Goal: Communication & Community: Answer question/provide support

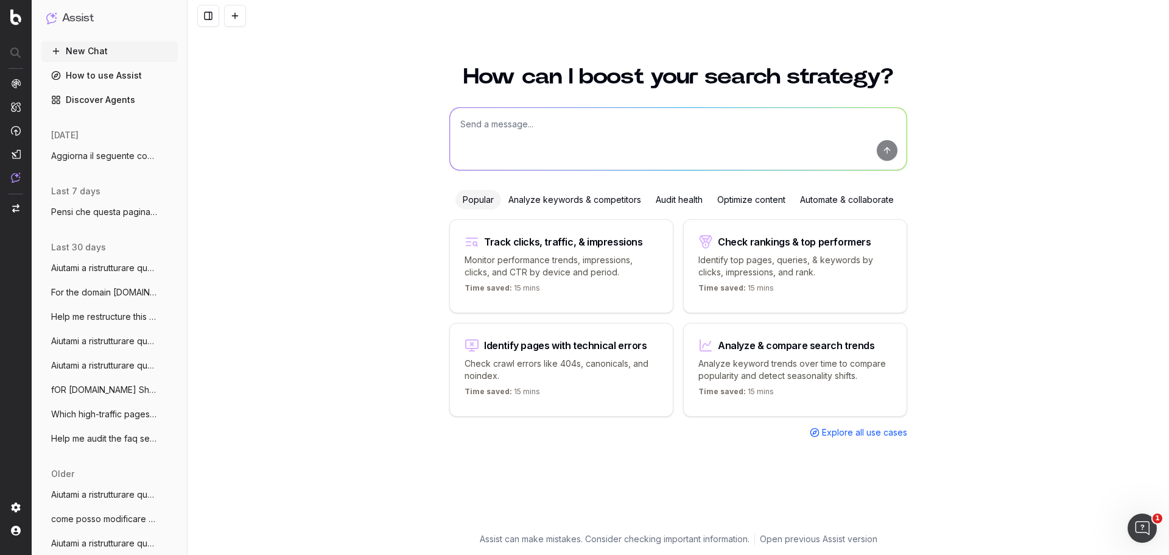
click at [532, 121] on textarea at bounding box center [678, 139] width 457 height 62
click at [517, 119] on textarea at bounding box center [678, 139] width 457 height 62
paste textarea "Loremip d sitametconsec adipis elitsedd ei temp inc utl etd magnaaliqu e admini…"
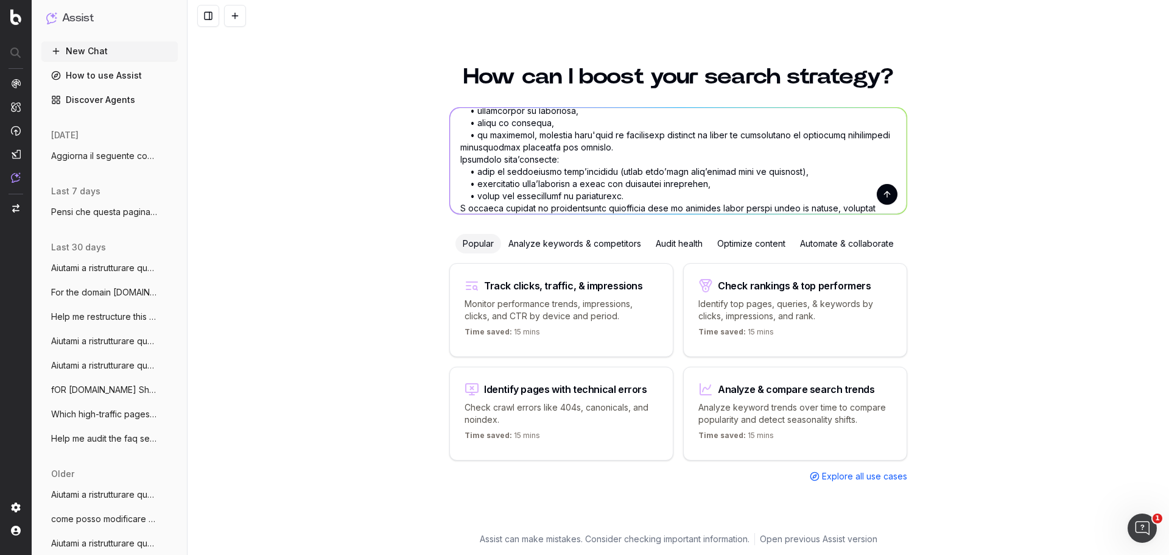
type textarea "Loremip d sitametconsec adipis elitsedd ei temp inc utl etd magnaaliqu e admini…"
click at [883, 191] on button "submit" at bounding box center [887, 194] width 21 height 21
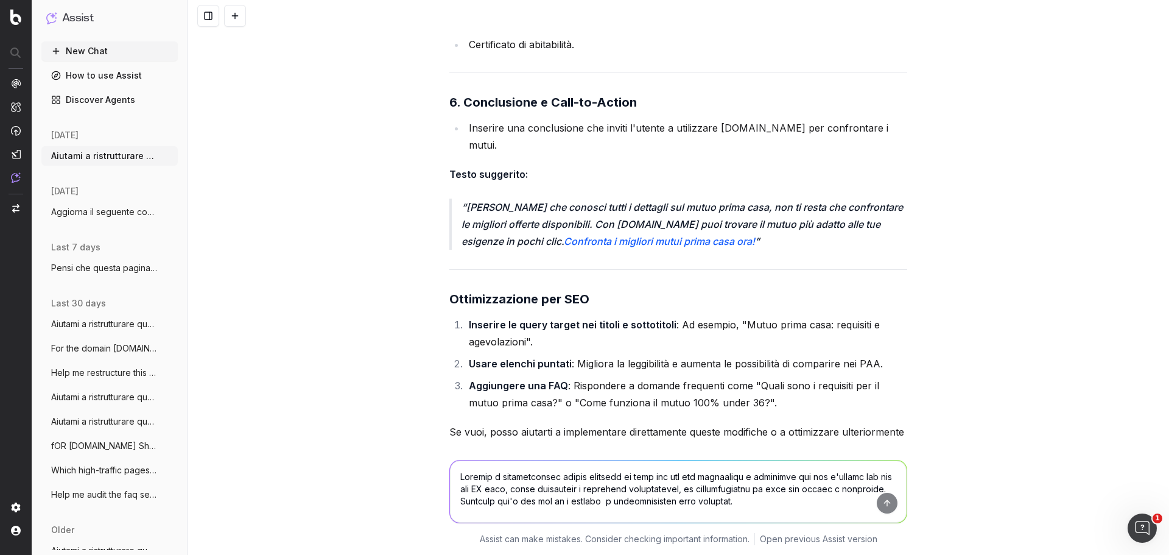
scroll to position [5102, 0]
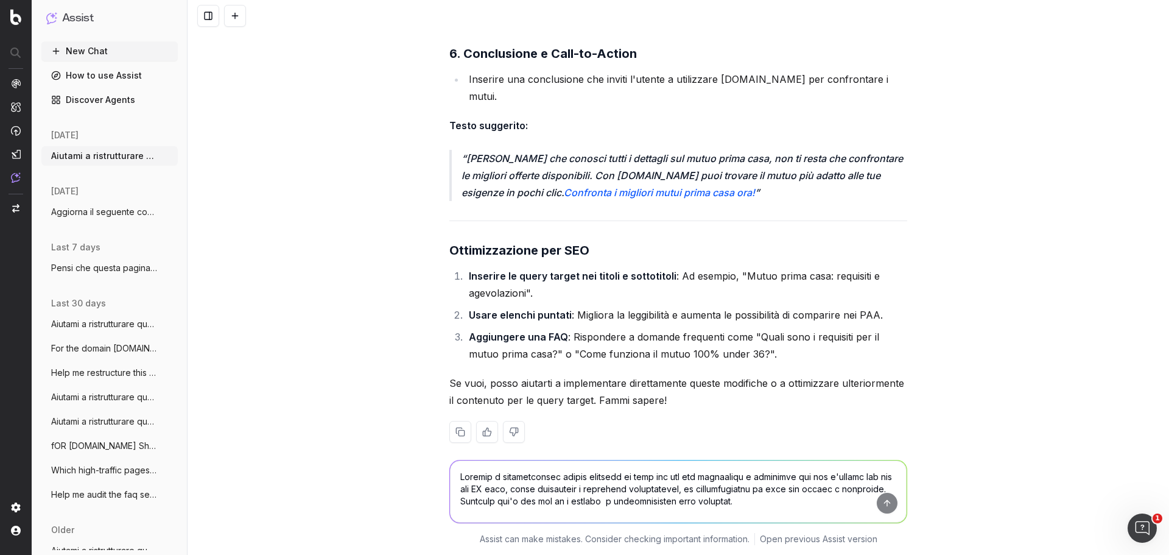
click at [612, 471] on textarea at bounding box center [678, 491] width 457 height 62
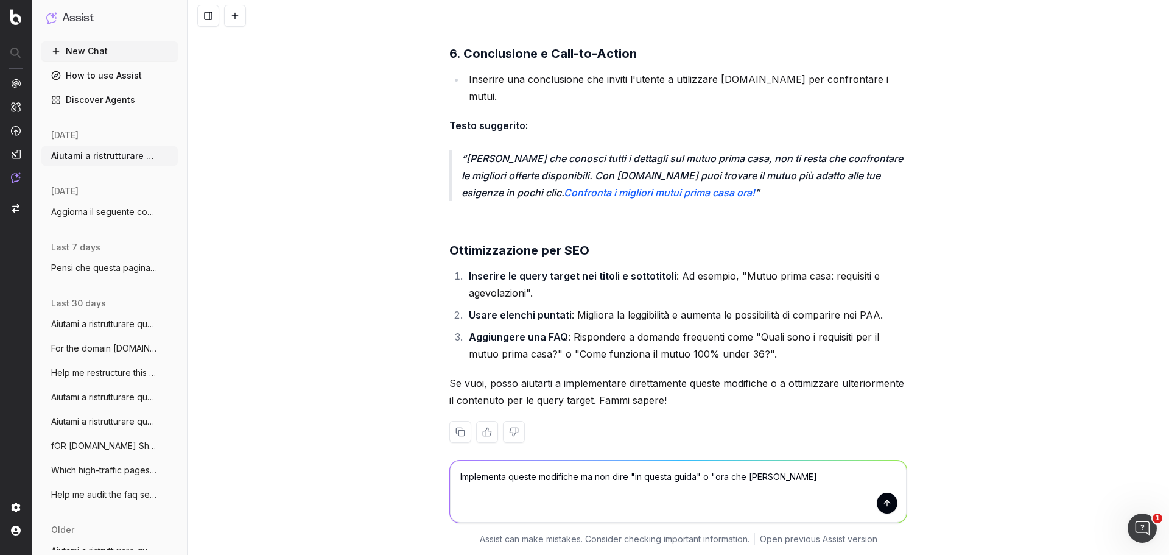
type textarea "Implementa queste modifiche ma non dire "in questa guida" o "ora che [PERSON_NA…"
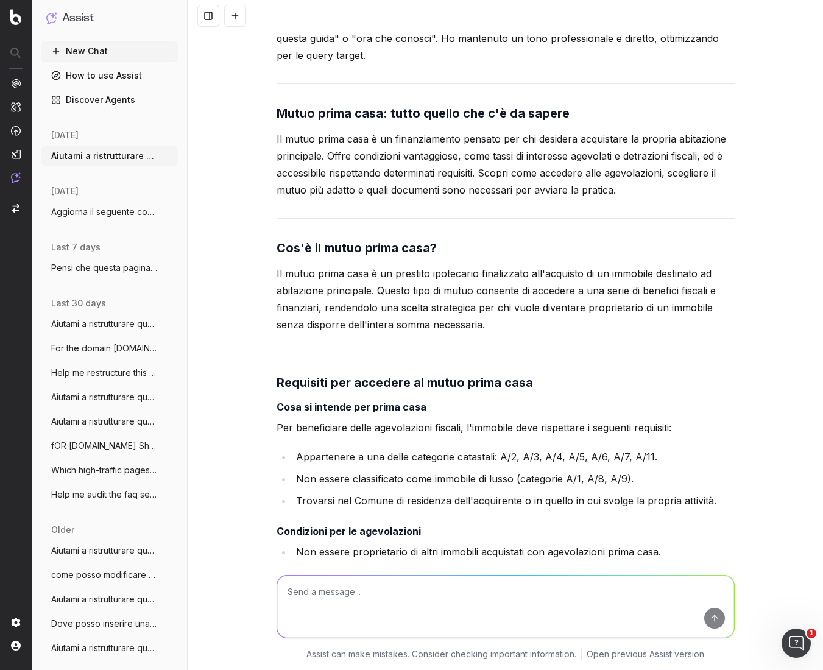
scroll to position [5616, 0]
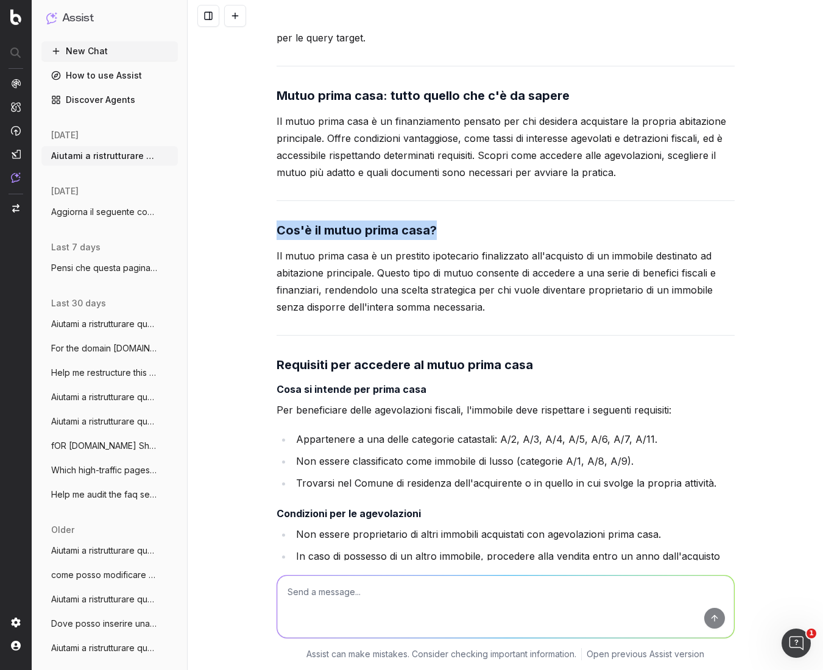
drag, startPoint x: 445, startPoint y: 208, endPoint x: 199, endPoint y: 216, distance: 246.1
click at [199, 216] on div "Aiutami a ristrutturare questo articolo in modo che sia più scorrevole e leggib…" at bounding box center [505, 335] width 635 height 670
copy strong "Cos'è il mutuo prima casa?"
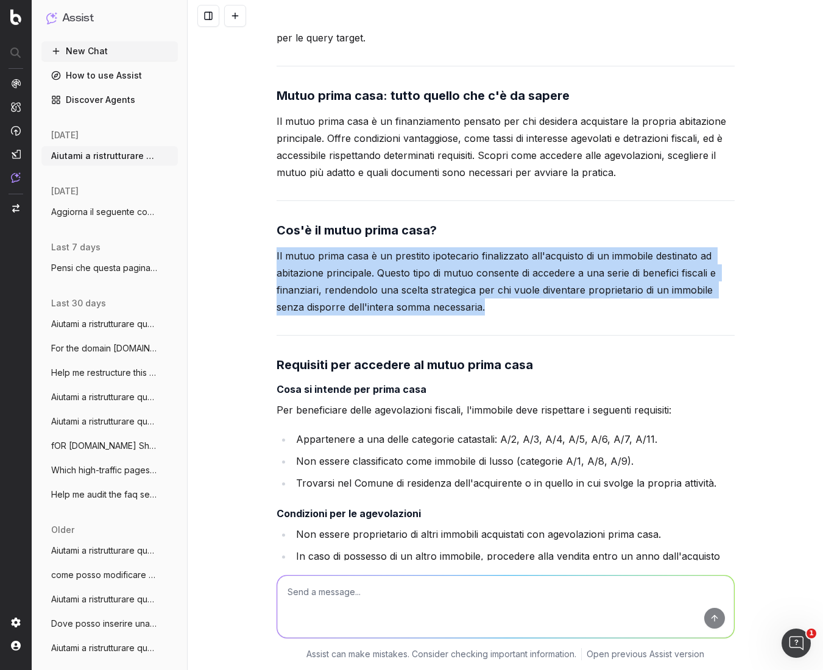
drag, startPoint x: 263, startPoint y: 239, endPoint x: 712, endPoint y: 284, distance: 451.6
click at [712, 284] on div "Aiutami a ristrutturare questo articolo in modo che sia più scorrevole e leggib…" at bounding box center [505, 335] width 635 height 670
copy p "Il mutuo prima casa è un prestito ipotecario finalizzato all'acquisto di un imm…"
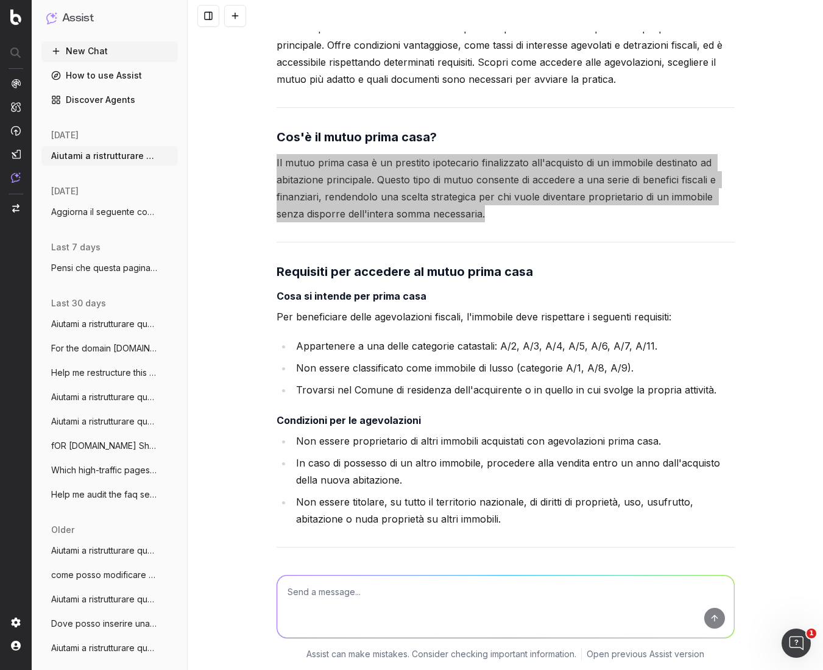
scroll to position [5737, 0]
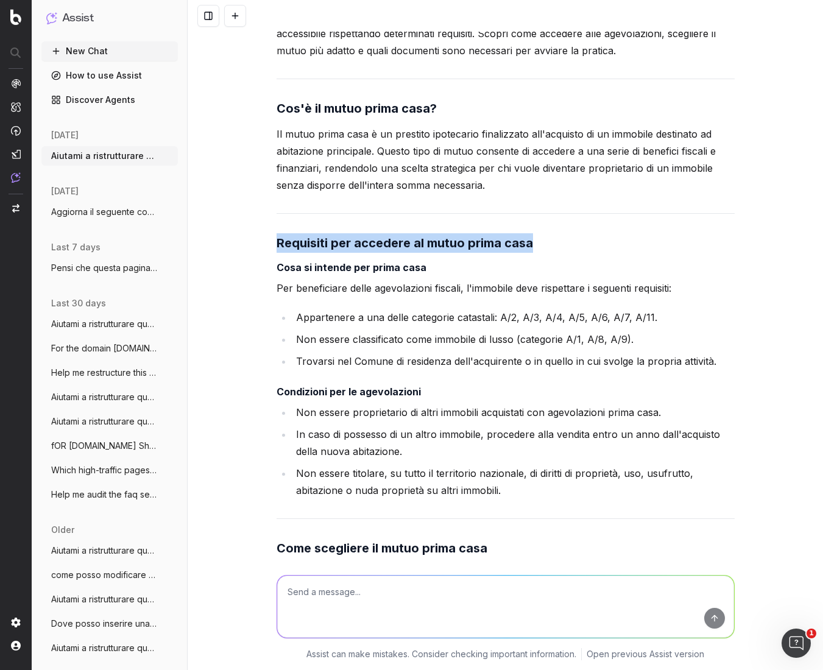
drag, startPoint x: 268, startPoint y: 228, endPoint x: 555, endPoint y: 212, distance: 287.2
copy strong "Requisiti per accedere al mutuo prima casa"
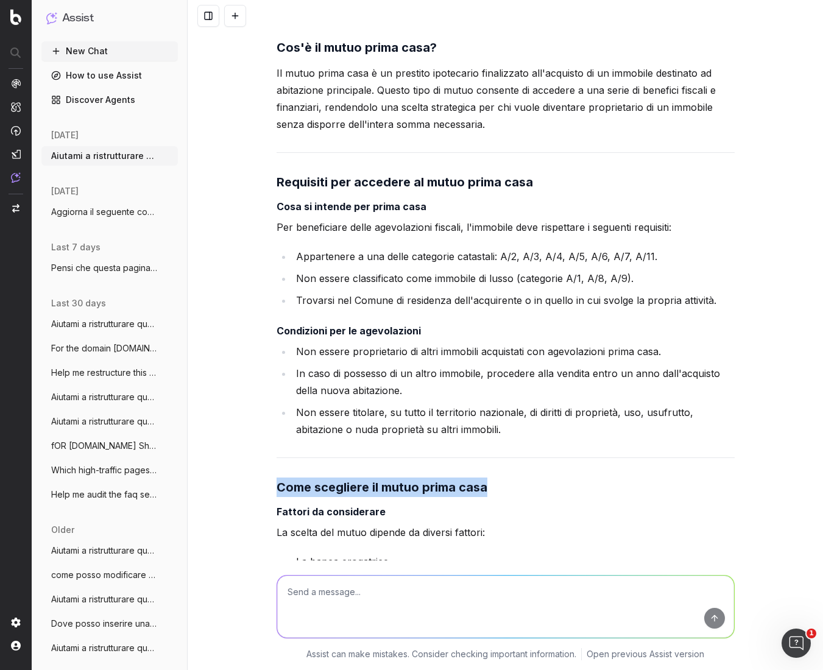
drag, startPoint x: 481, startPoint y: 469, endPoint x: 268, endPoint y: 478, distance: 213.3
copy strong "Come scegliere il mutuo prima casa"
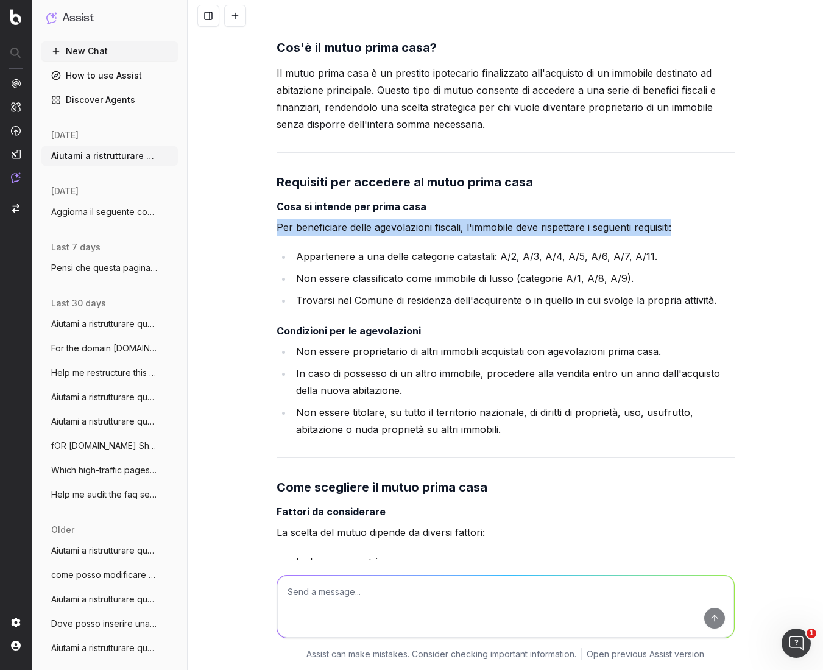
drag, startPoint x: 558, startPoint y: 200, endPoint x: 251, endPoint y: 199, distance: 307.5
click at [251, 199] on div "Aiutami a ristrutturare questo articolo in modo che sia più scorrevole e leggib…" at bounding box center [505, 335] width 635 height 670
copy p "Per beneficiare delle agevolazioni fiscali, l'immobile deve rispettare i seguen…"
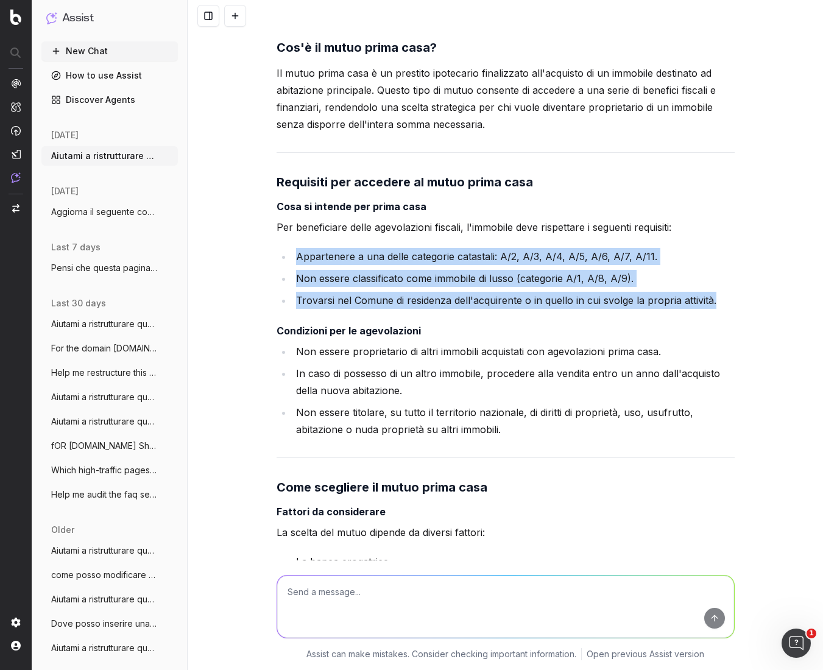
drag, startPoint x: 292, startPoint y: 237, endPoint x: 754, endPoint y: 277, distance: 463.9
click at [754, 277] on div "Aiutami a ristrutturare questo articolo in modo che sia più scorrevole e leggib…" at bounding box center [505, 335] width 635 height 670
click at [345, 270] on li "Non essere classificato come immobile di lusso (categorie A/1, A/8, A/9)." at bounding box center [513, 278] width 442 height 17
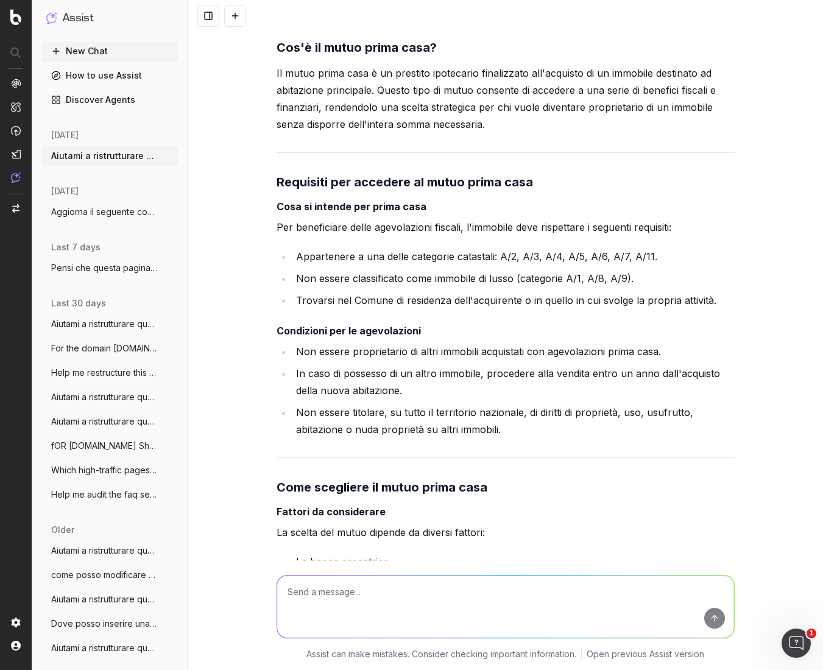
click at [292, 270] on li "Non essere classificato come immobile di lusso (categorie A/1, A/8, A/9)." at bounding box center [513, 278] width 442 height 17
drag, startPoint x: 289, startPoint y: 261, endPoint x: 491, endPoint y: 259, distance: 202.8
click at [491, 270] on li "Non essere classificato come immobile di lusso (categorie A/1, A/8, A/9)." at bounding box center [513, 278] width 442 height 17
copy li "Non essere classificato come immobile di lusso"
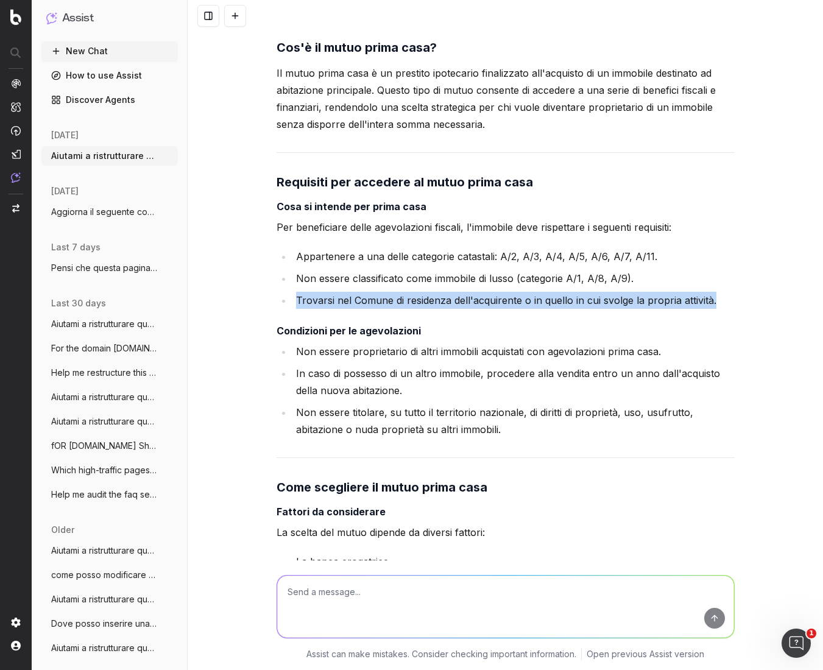
drag, startPoint x: 292, startPoint y: 283, endPoint x: 708, endPoint y: 290, distance: 416.5
click at [708, 292] on li "Trovarsi nel Comune di residenza dell'acquirente o in quello in cui svolge la p…" at bounding box center [513, 300] width 442 height 17
copy li "Trovarsi nel Comune di residenza dell'acquirente o in quello in cui svolge la p…"
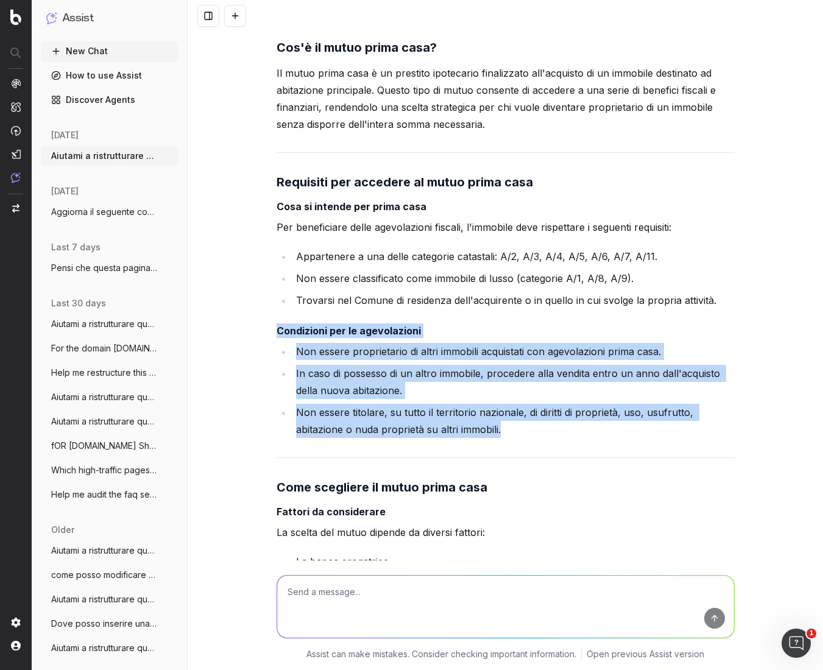
drag, startPoint x: 264, startPoint y: 311, endPoint x: 511, endPoint y: 414, distance: 267.2
click at [511, 414] on div "Aiutami a ristrutturare questo articolo in modo che sia più scorrevole e leggib…" at bounding box center [505, 335] width 635 height 670
copy div "Condizioni per le agevolazioni Non essere proprietario di altri immobili acquis…"
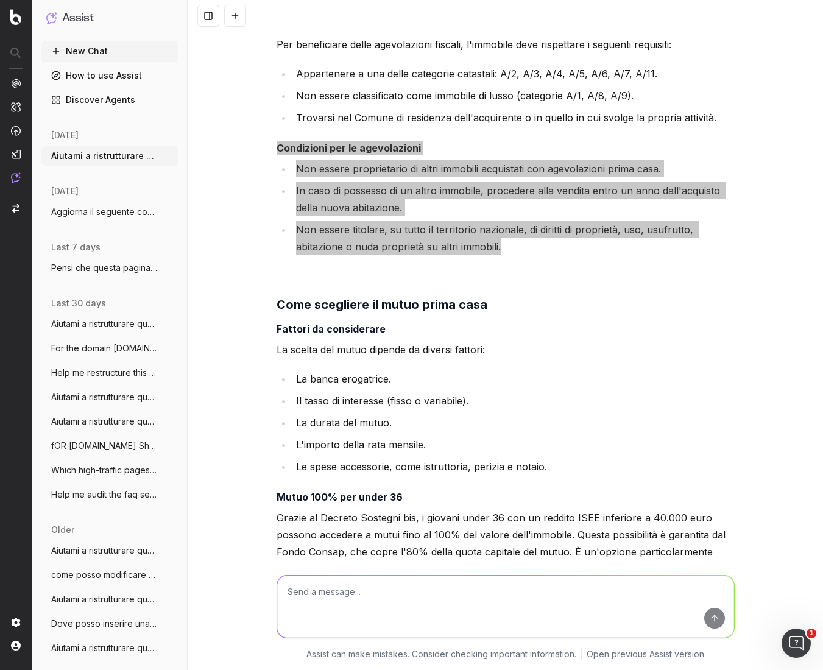
scroll to position [6042, 0]
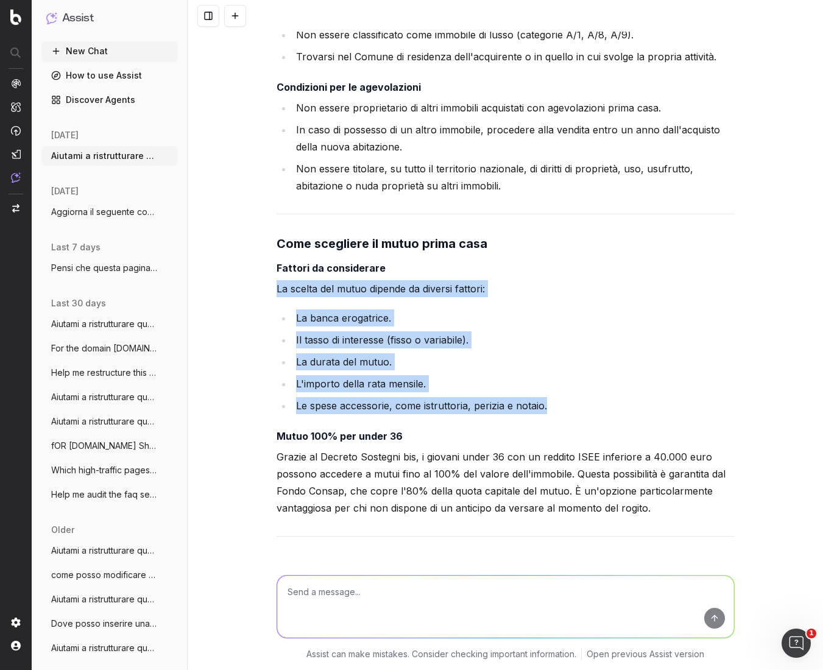
drag, startPoint x: 541, startPoint y: 388, endPoint x: 263, endPoint y: 275, distance: 300.4
click at [263, 275] on div "Aiutami a ristrutturare questo articolo in modo che sia più scorrevole e leggib…" at bounding box center [505, 335] width 635 height 670
copy div "La scelta del mutuo dipende da diversi fattori: La banca erogatrice. Il tasso d…"
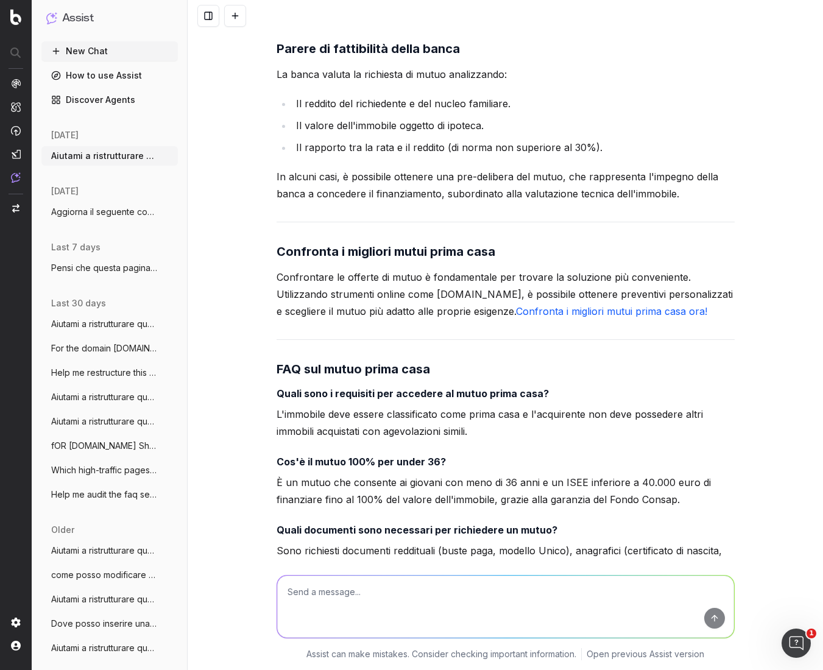
scroll to position [7320, 0]
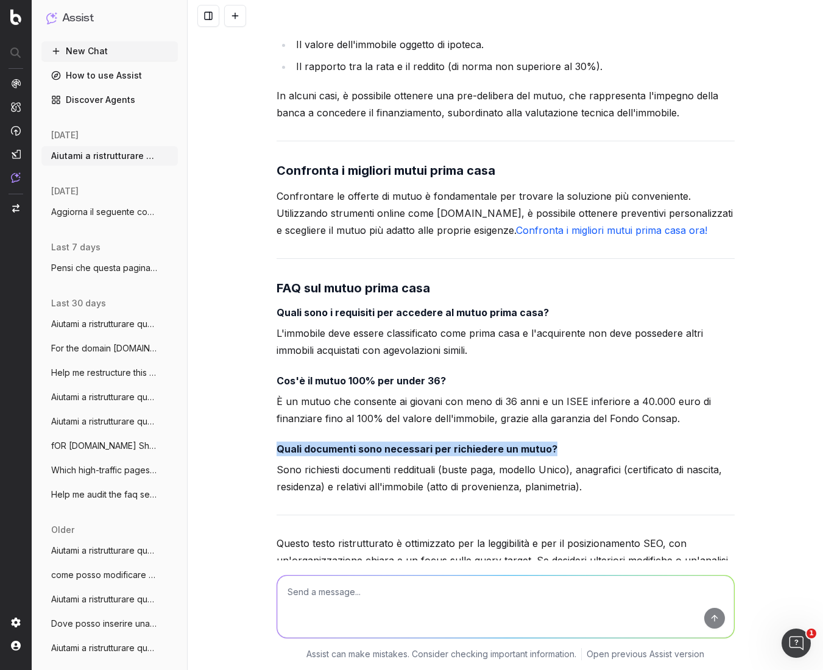
drag, startPoint x: 550, startPoint y: 432, endPoint x: 254, endPoint y: 432, distance: 295.9
click at [254, 432] on div "Aiutami a ristrutturare questo articolo in modo che sia più scorrevole e leggib…" at bounding box center [505, 335] width 635 height 670
copy strong "Quali documenti sono necessari per richiedere un mutuo?"
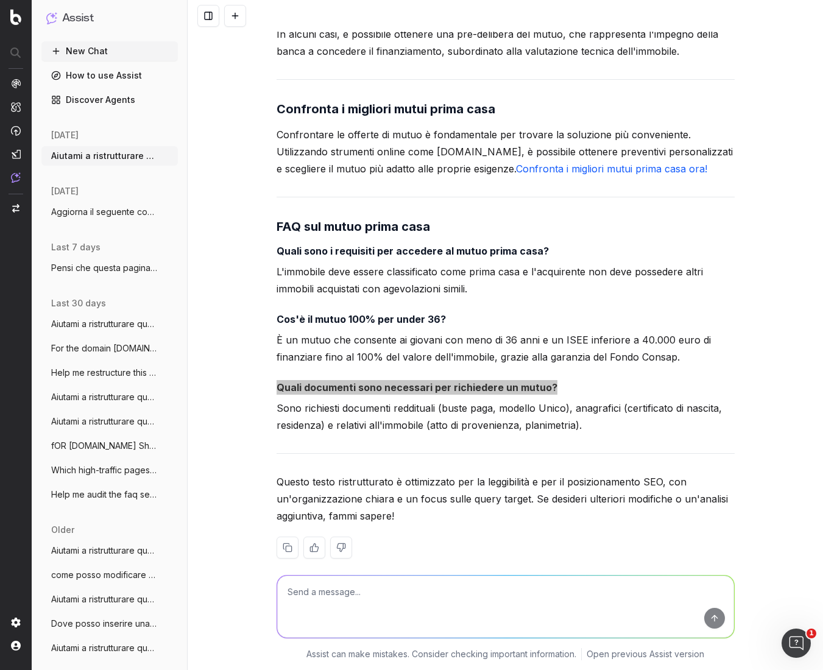
scroll to position [7382, 0]
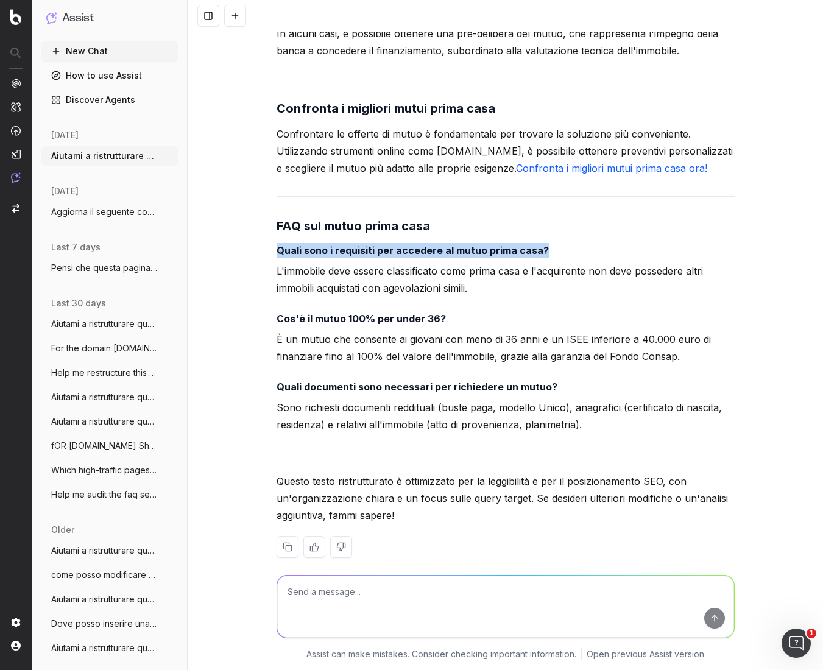
drag, startPoint x: 577, startPoint y: 220, endPoint x: 252, endPoint y: 231, distance: 325.3
click at [252, 231] on div "Aiutami a ristrutturare questo articolo in modo che sia più scorrevole e leggib…" at bounding box center [505, 335] width 635 height 670
